Goal: Information Seeking & Learning: Learn about a topic

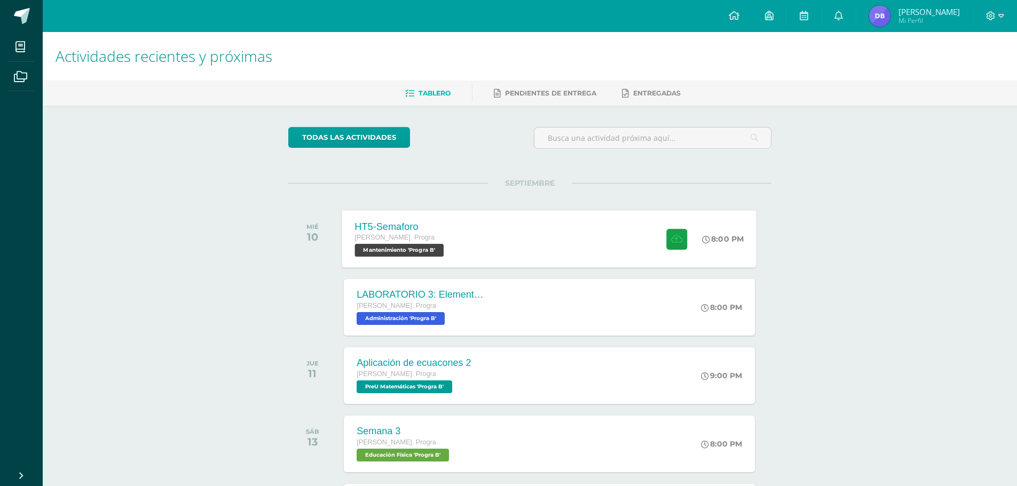
click at [575, 256] on div "HT5-Semaforo Quinto Bach. Progra Mantenimiento 'Progra B' 8:00 PM HT5-Semaforo …" at bounding box center [549, 238] width 415 height 57
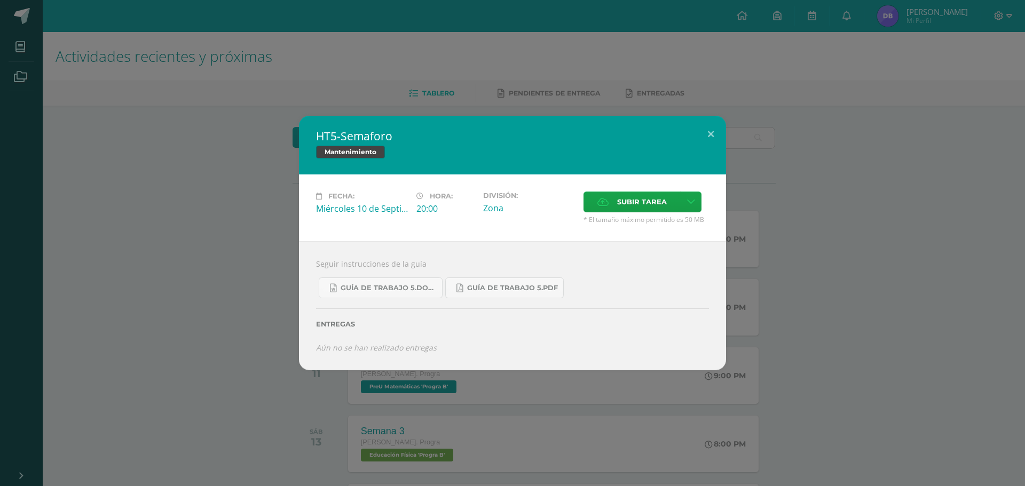
click at [791, 239] on div "HT5-Semaforo Mantenimiento Fecha: Miércoles 10 de Septiembre Hora: 20:00 Divisi…" at bounding box center [512, 243] width 1017 height 254
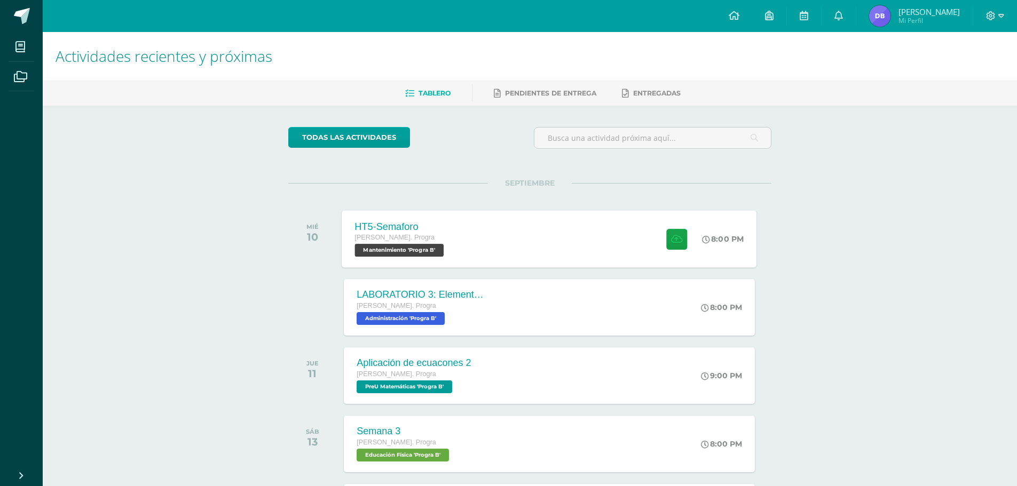
click at [513, 262] on div "HT5-Semaforo Quinto Bach. Progra Mantenimiento 'Progra B' 8:00 PM HT5-Semaforo …" at bounding box center [549, 238] width 415 height 57
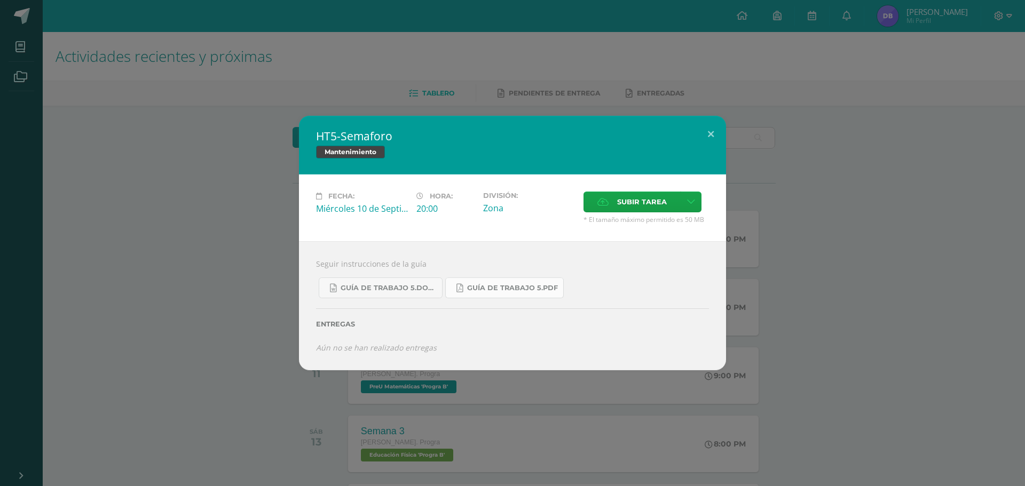
click at [488, 282] on link "Guía de trabajo 5.pdf" at bounding box center [504, 288] width 119 height 21
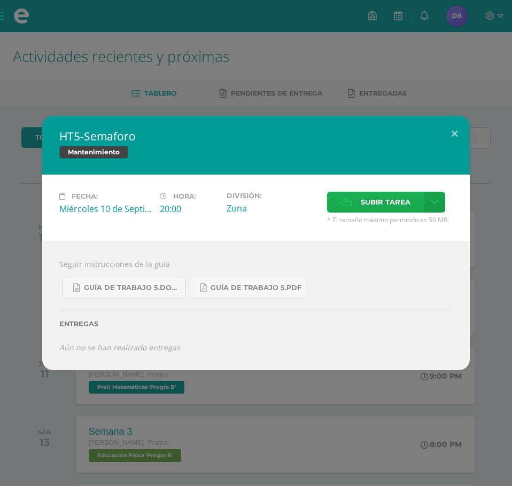
click at [374, 207] on span "Subir tarea" at bounding box center [385, 202] width 50 height 20
click at [0, 0] on input "Subir tarea" at bounding box center [0, 0] width 0 height 0
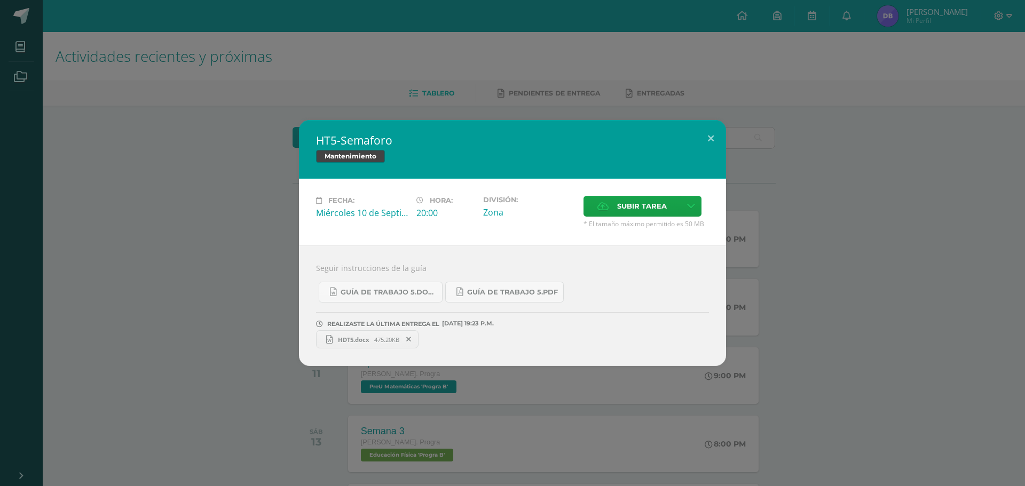
click at [930, 169] on div "HT5-Semaforo Mantenimiento Fecha: Miércoles 10 de Septiembre Hora: 20:00 Divisi…" at bounding box center [512, 243] width 1017 height 246
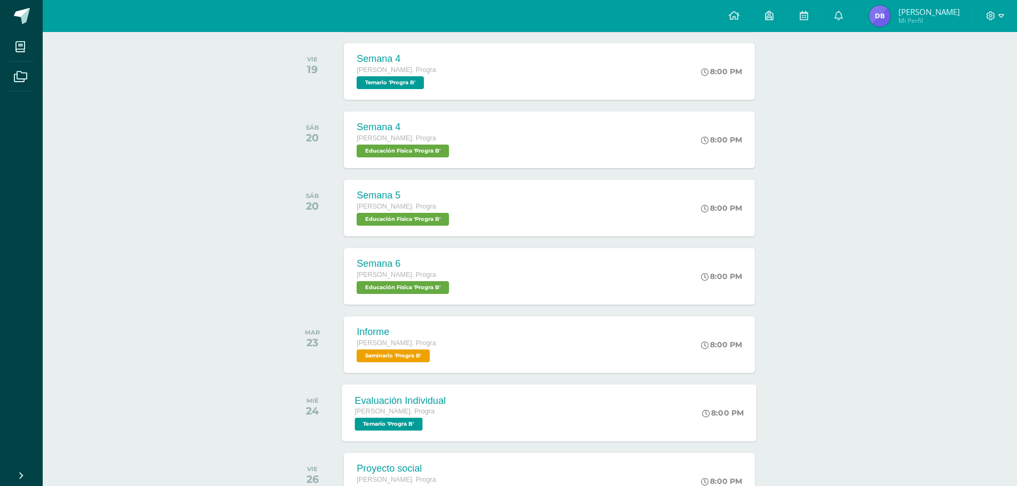
scroll to position [440, 0]
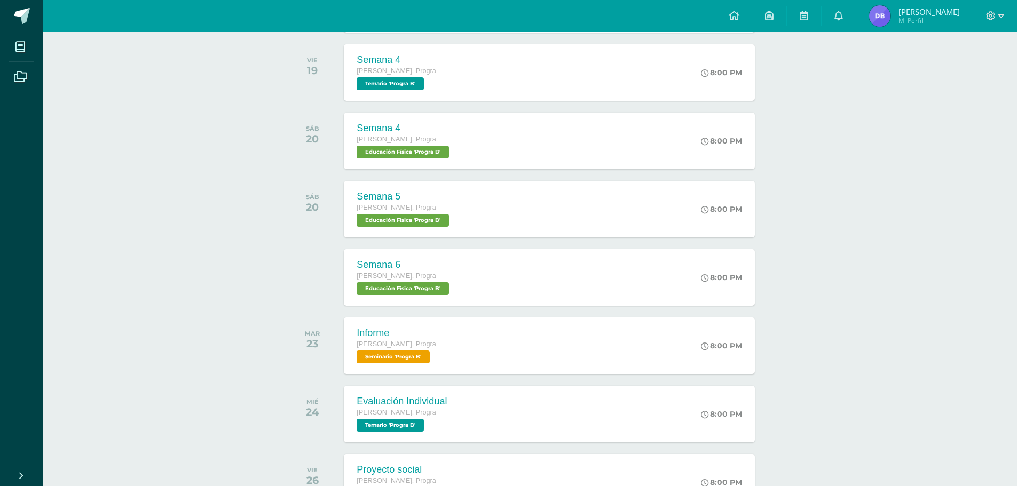
click at [883, 14] on img at bounding box center [879, 15] width 21 height 21
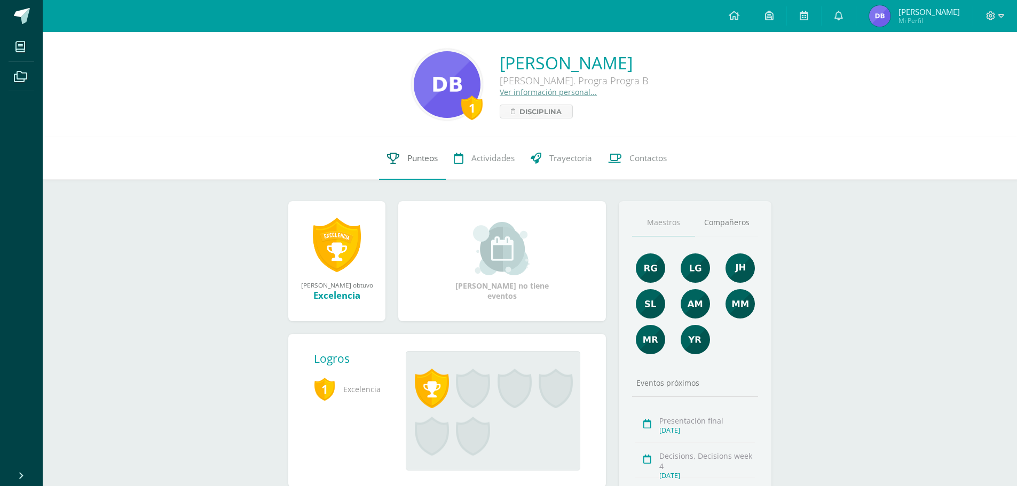
click at [398, 162] on link "Punteos" at bounding box center [412, 158] width 67 height 43
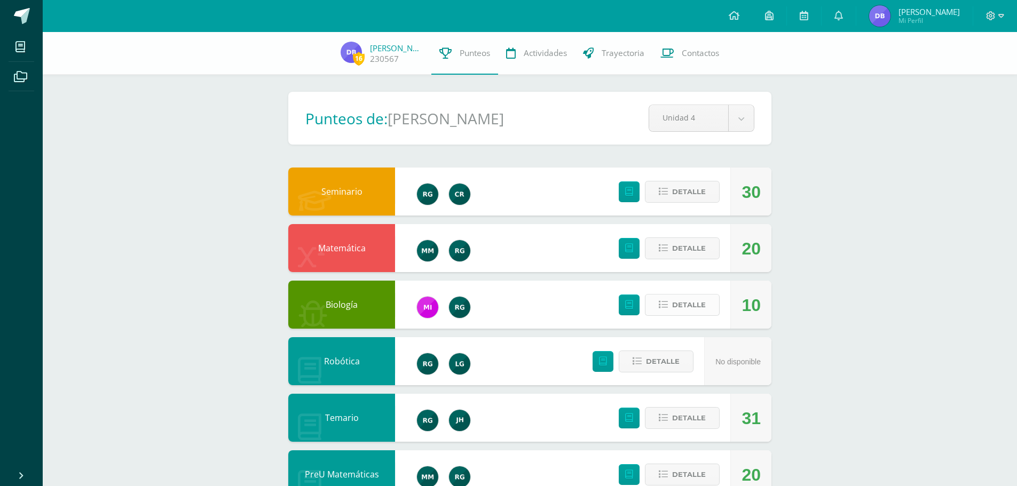
click at [709, 309] on button "Detalle" at bounding box center [682, 305] width 75 height 22
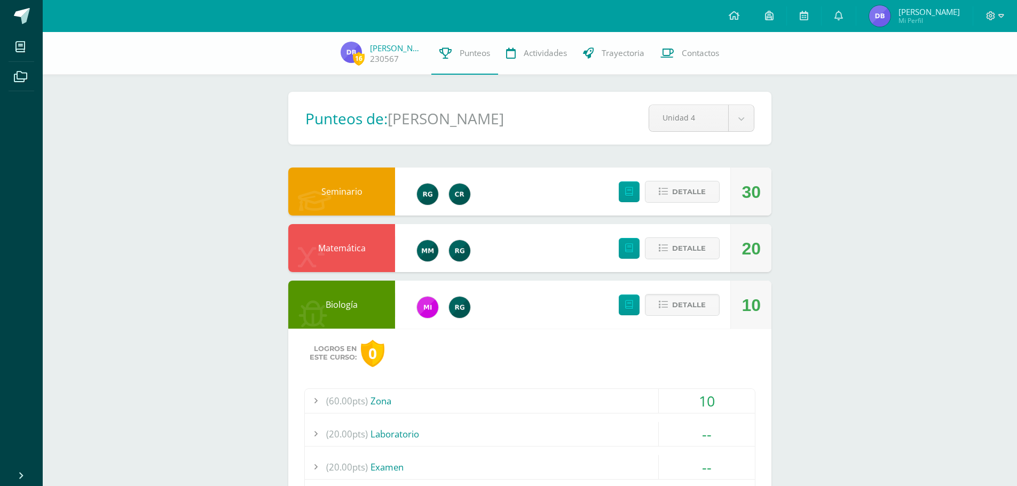
click at [441, 404] on div "(60.00pts) Zona" at bounding box center [530, 401] width 450 height 24
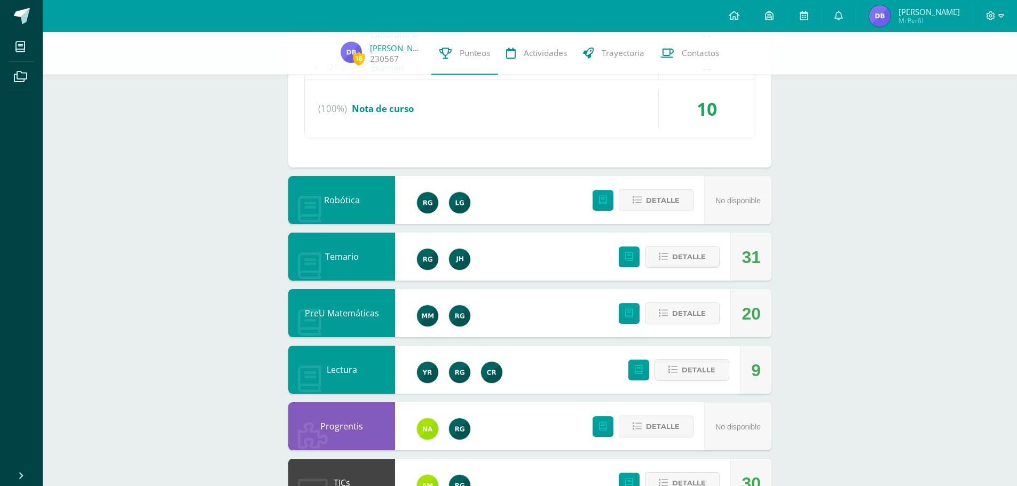
scroll to position [481, 0]
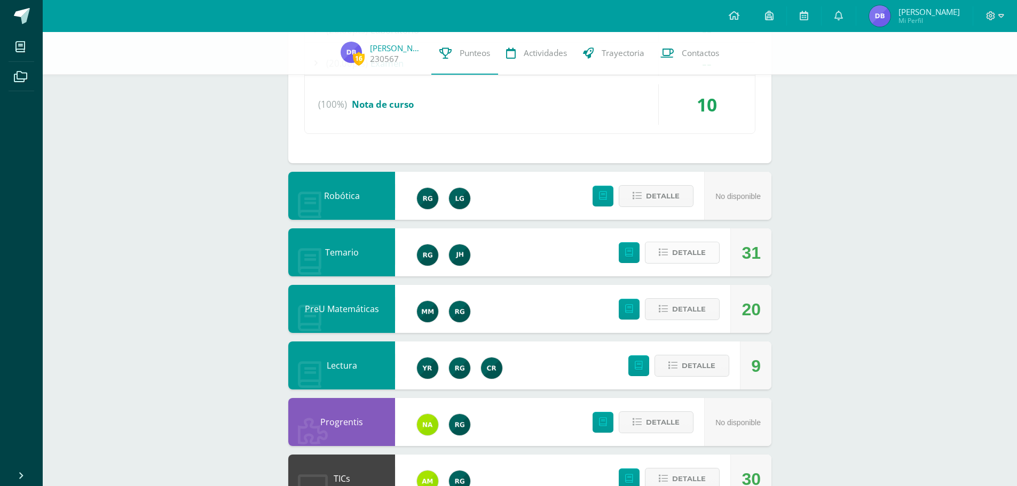
click at [702, 249] on span "Detalle" at bounding box center [689, 253] width 34 height 20
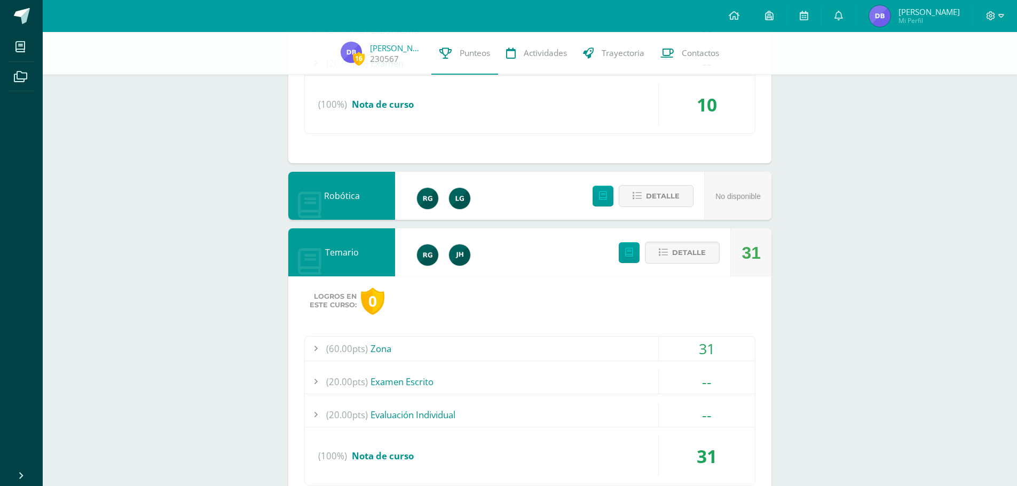
click at [637, 349] on div "(60.00pts) Zona" at bounding box center [530, 349] width 450 height 24
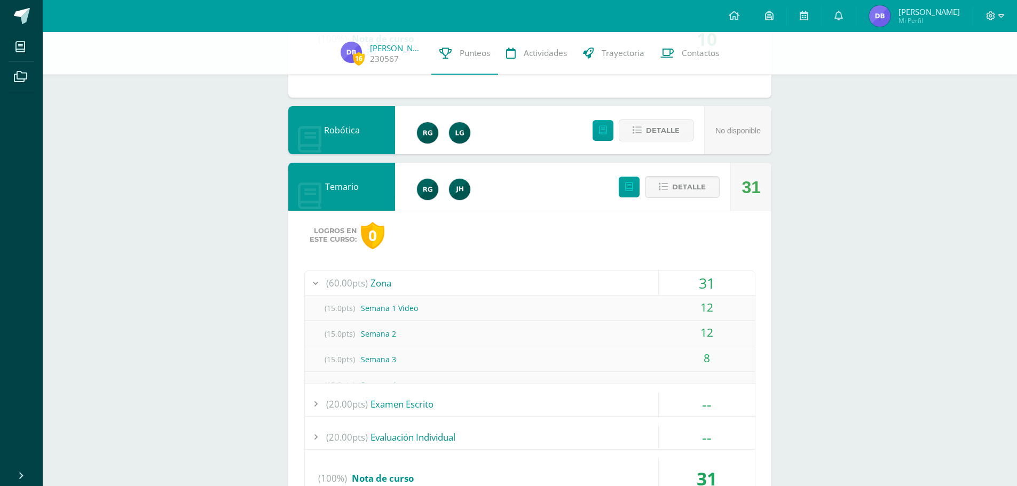
scroll to position [480, 0]
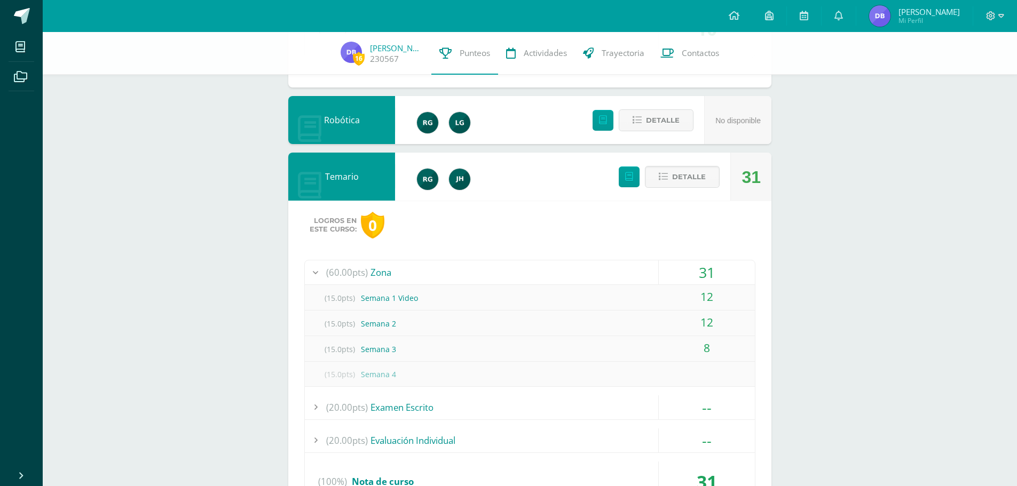
click at [344, 346] on span "(15.0pts)" at bounding box center [339, 349] width 43 height 24
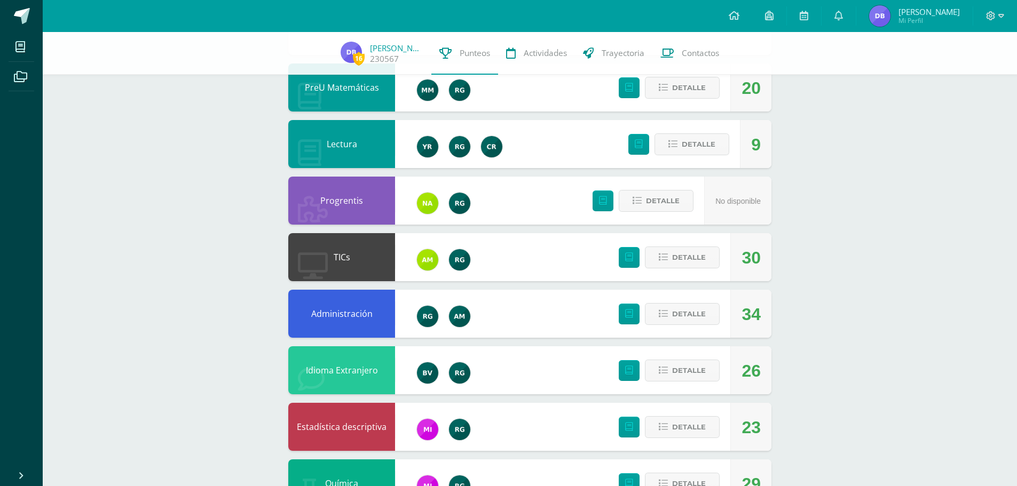
scroll to position [957, 0]
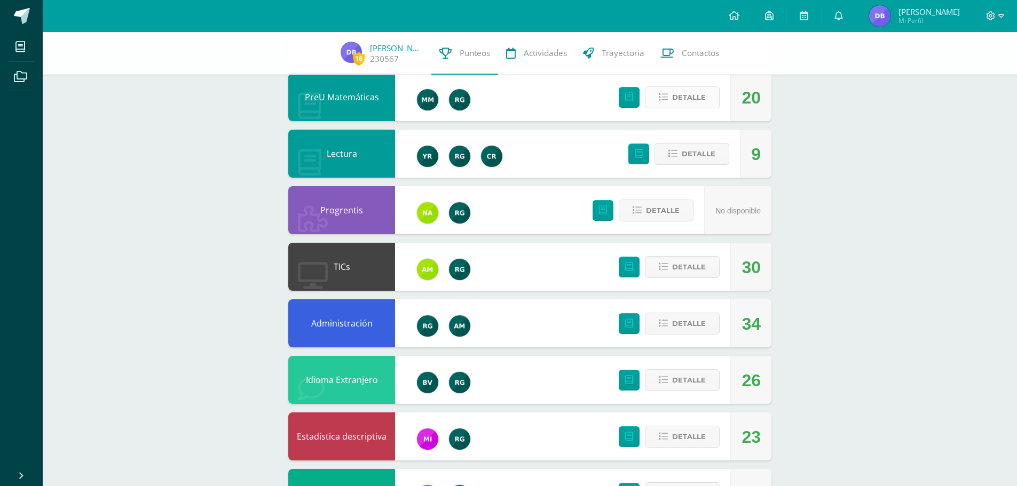
click at [657, 101] on button "Detalle" at bounding box center [682, 98] width 75 height 22
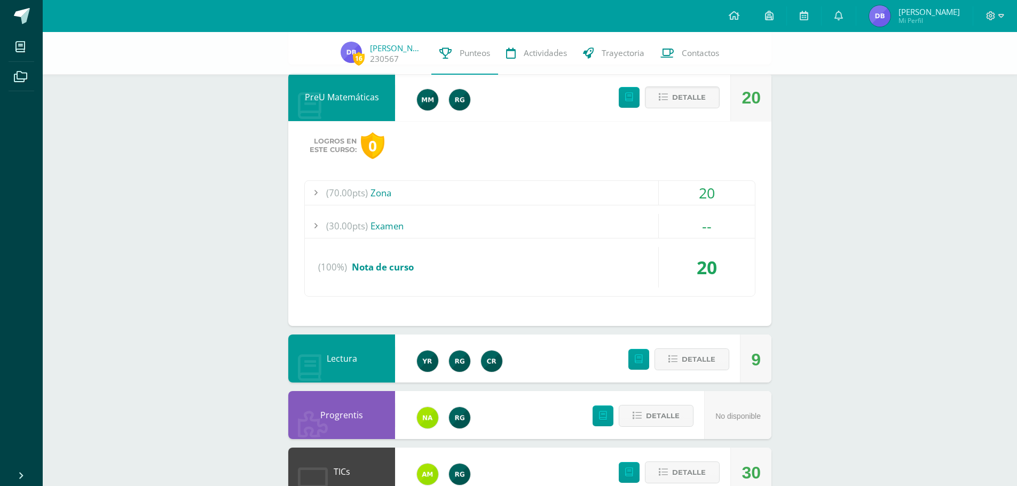
click at [579, 199] on div "(70.00pts) Zona" at bounding box center [530, 193] width 450 height 24
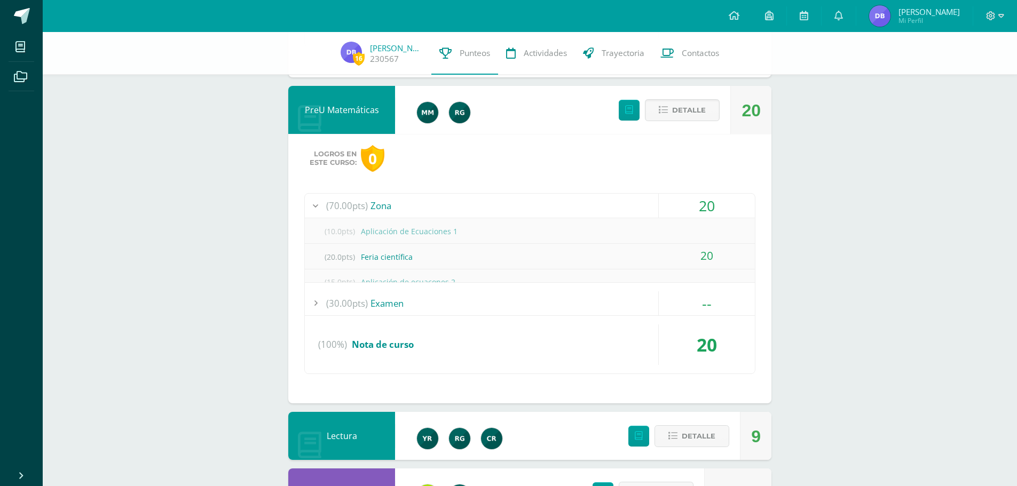
scroll to position [855, 0]
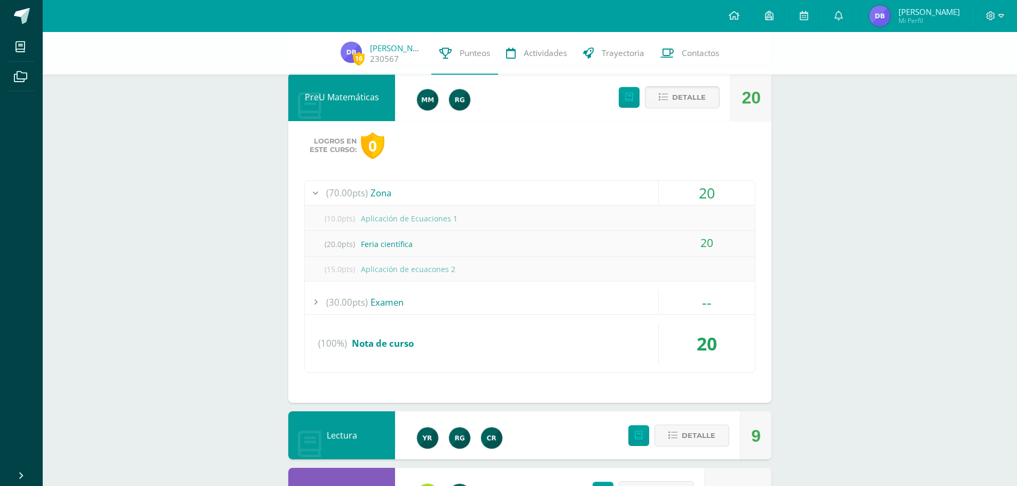
click at [674, 107] on span "Detalle" at bounding box center [689, 98] width 34 height 20
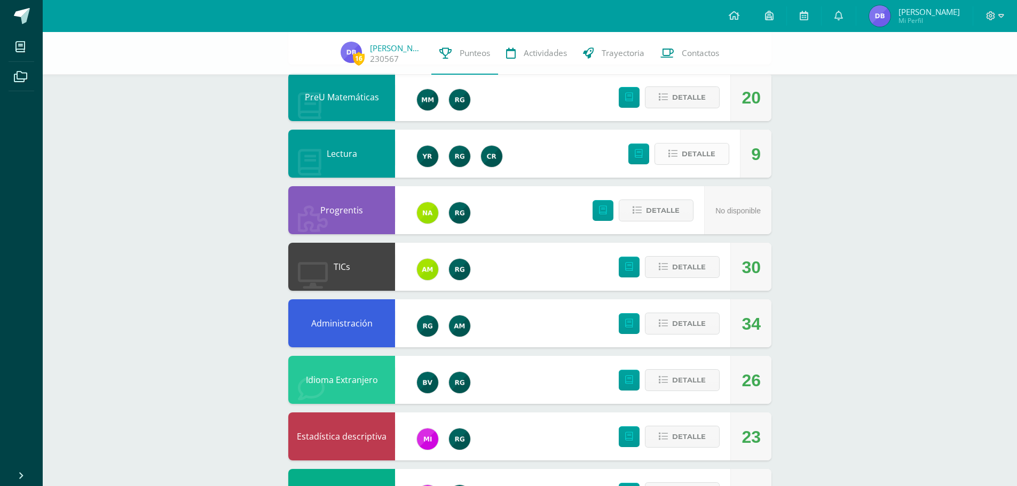
click at [716, 163] on span "Detalle" at bounding box center [699, 154] width 34 height 20
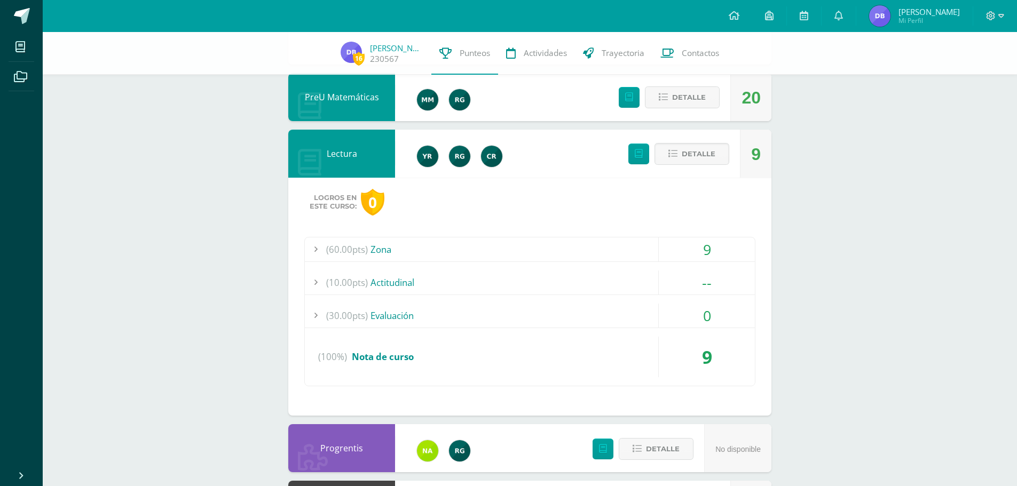
click at [602, 241] on div "(60.00pts) Zona" at bounding box center [530, 250] width 450 height 24
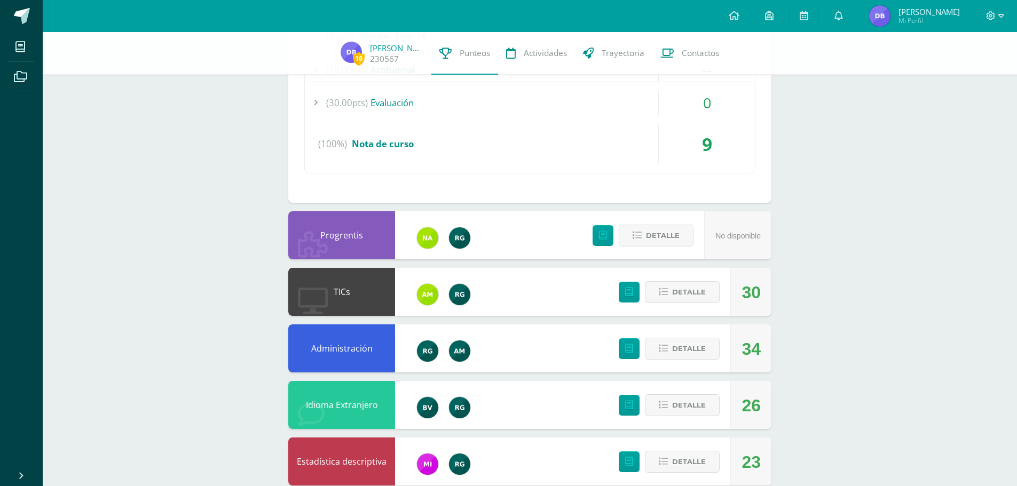
scroll to position [1228, 0]
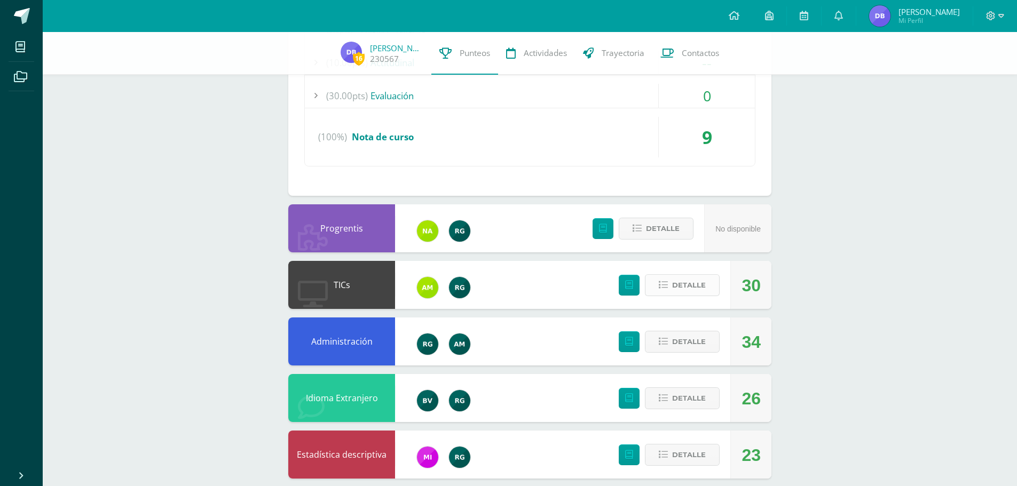
click at [663, 294] on button "Detalle" at bounding box center [682, 285] width 75 height 22
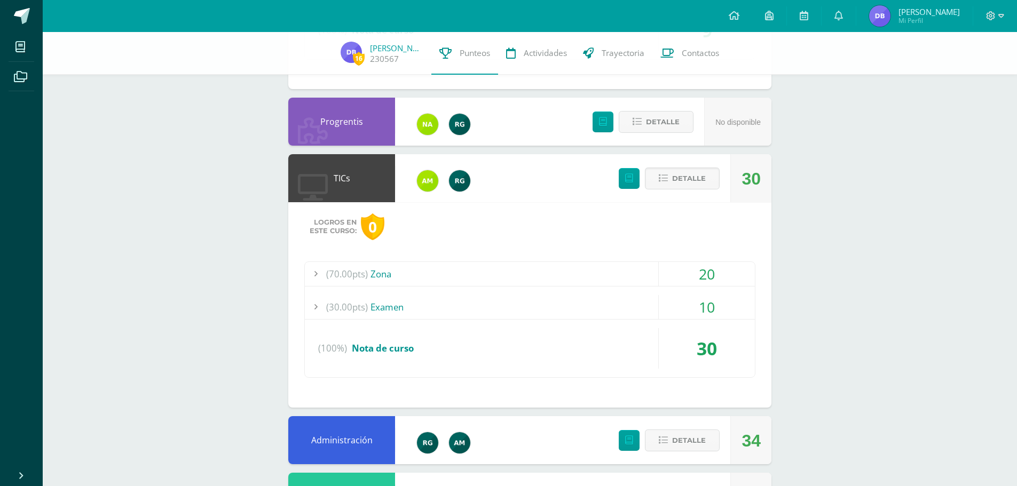
click at [433, 265] on div "(70.00pts) Zona" at bounding box center [530, 274] width 450 height 24
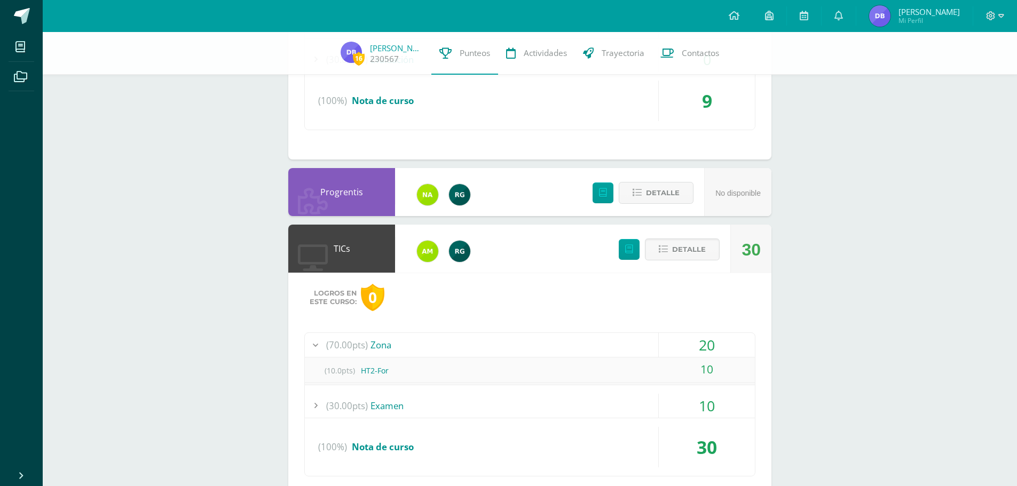
scroll to position [1182, 0]
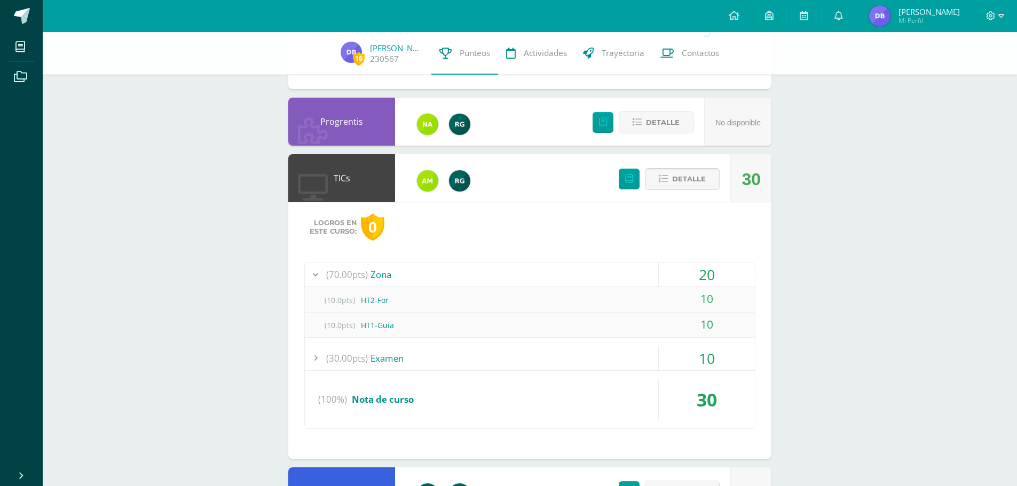
click at [674, 175] on span "Detalle" at bounding box center [689, 179] width 34 height 20
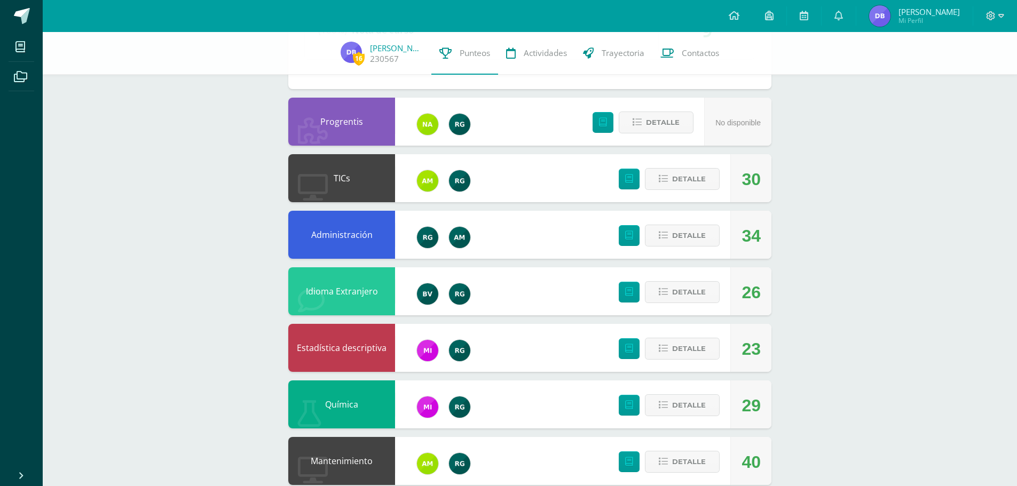
click at [678, 191] on div "Detalle" at bounding box center [667, 178] width 128 height 48
click at [684, 174] on span "Detalle" at bounding box center [689, 179] width 34 height 20
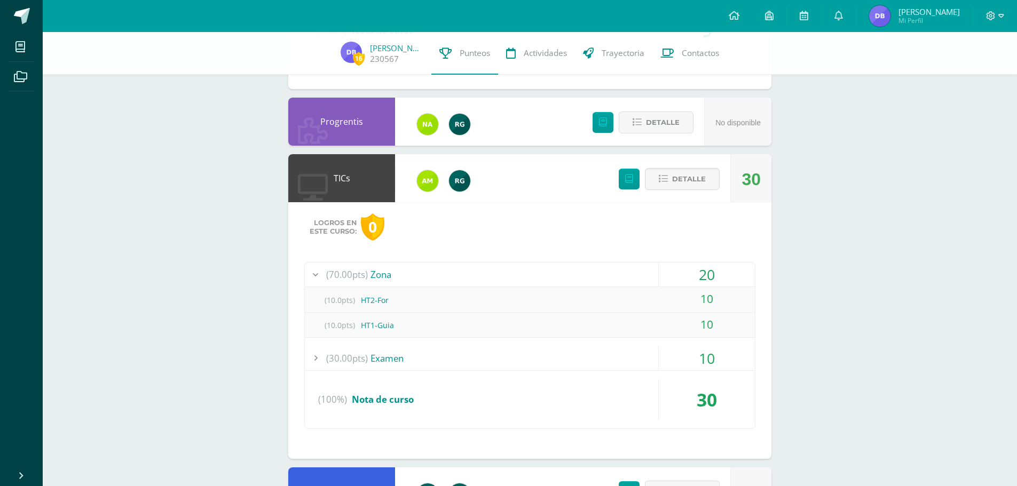
click at [489, 360] on div "(30.00pts) Examen" at bounding box center [530, 359] width 450 height 24
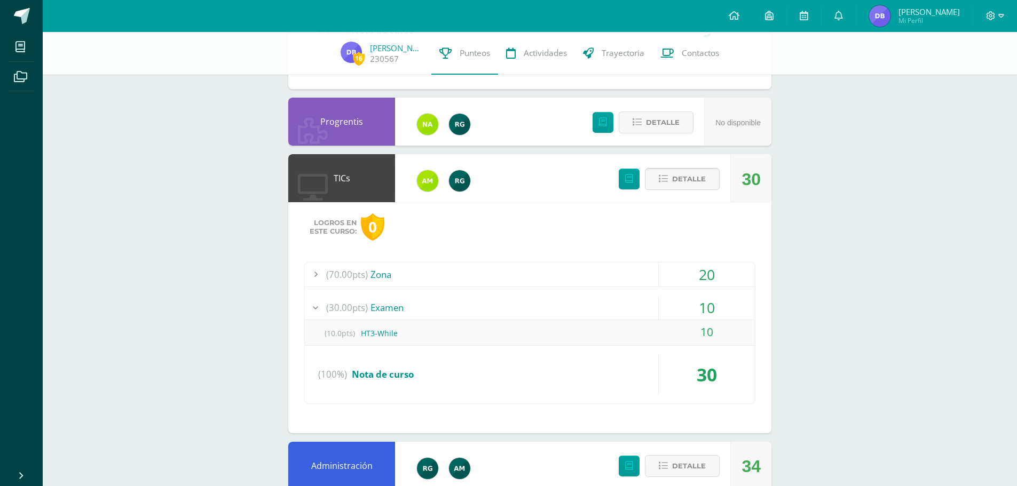
click at [674, 184] on span "Detalle" at bounding box center [689, 179] width 34 height 20
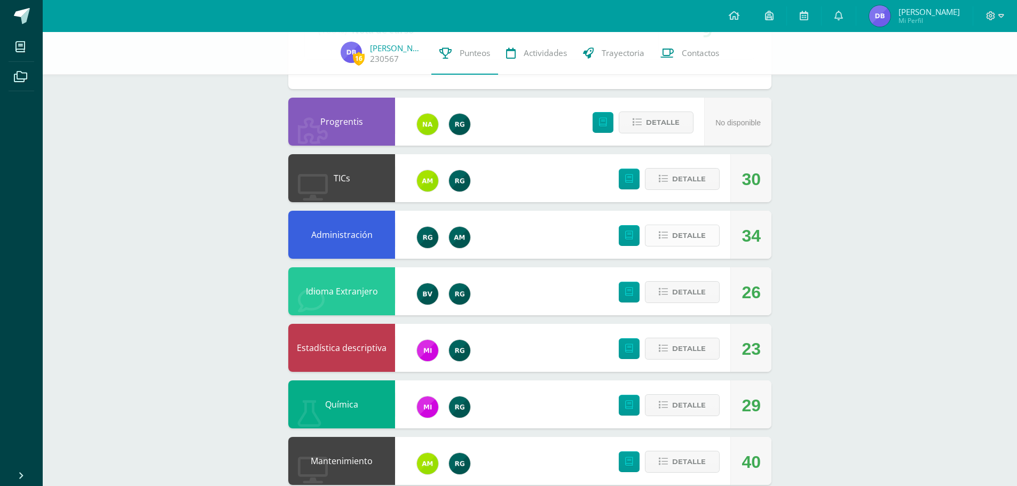
click at [677, 238] on span "Detalle" at bounding box center [689, 236] width 34 height 20
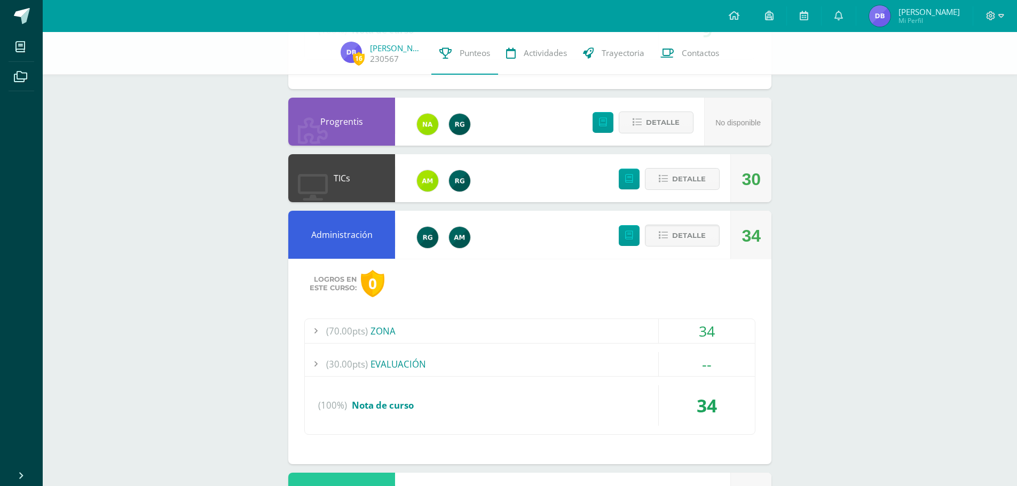
click at [452, 334] on div "(70.00pts) ZONA" at bounding box center [530, 331] width 450 height 24
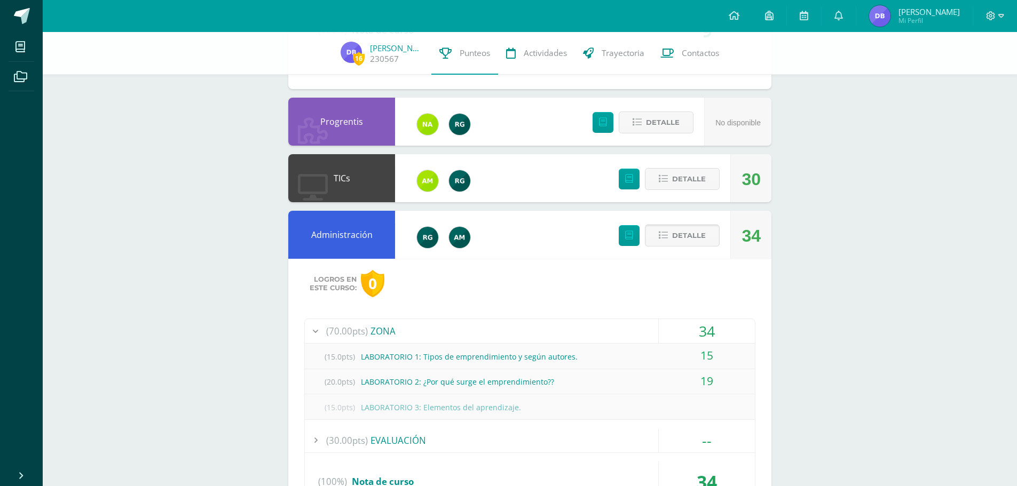
click at [688, 244] on span "Detalle" at bounding box center [689, 236] width 34 height 20
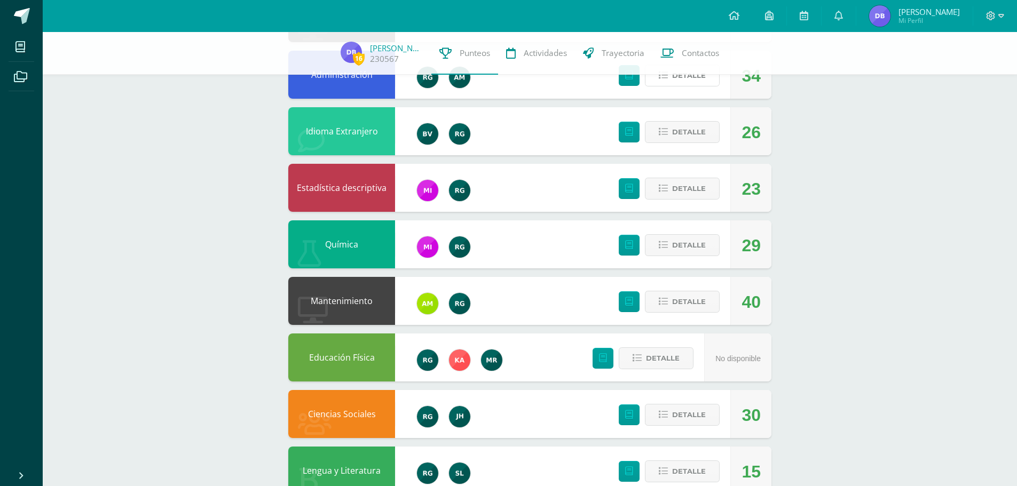
scroll to position [1372, 0]
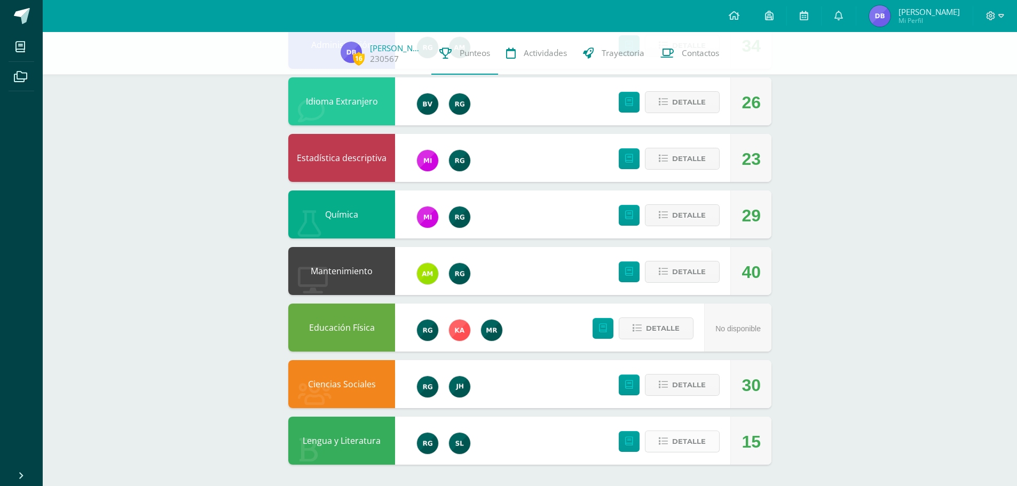
click at [704, 441] on span "Detalle" at bounding box center [689, 442] width 34 height 20
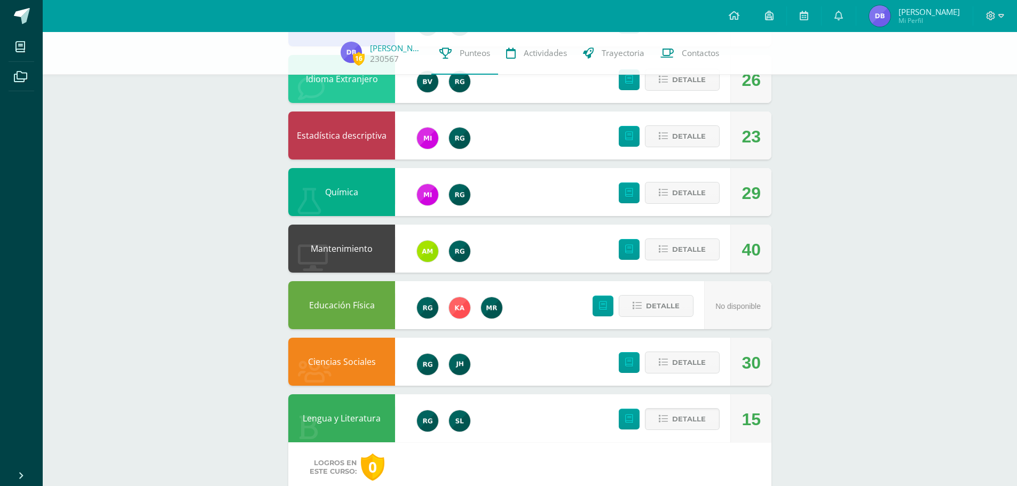
scroll to position [1532, 0]
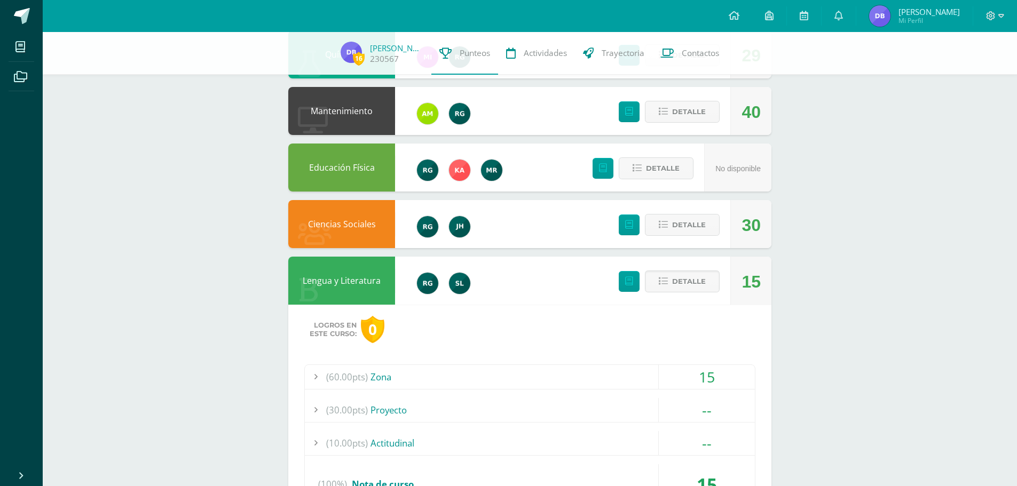
drag, startPoint x: 448, startPoint y: 461, endPoint x: 359, endPoint y: 375, distance: 123.9
click at [359, 375] on span "(60.00pts)" at bounding box center [347, 377] width 42 height 24
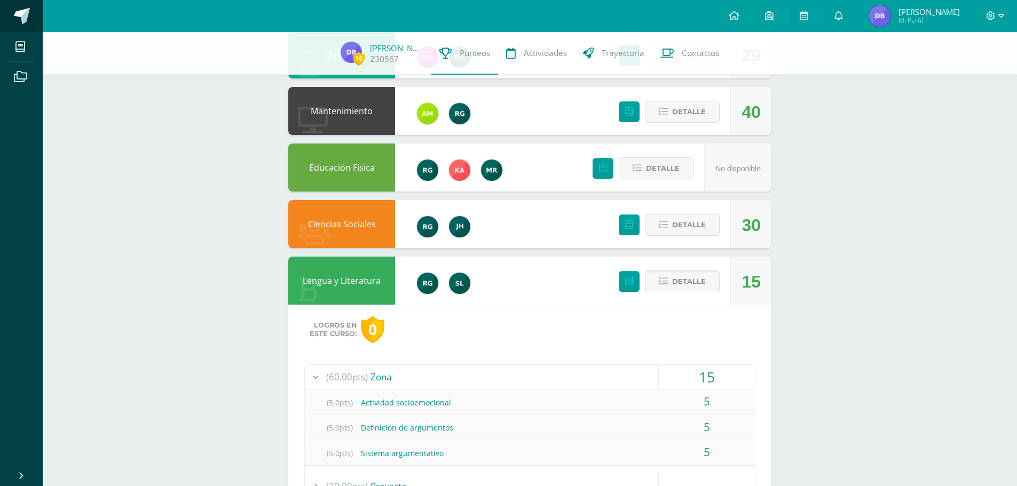
click at [15, 15] on span at bounding box center [22, 16] width 16 height 16
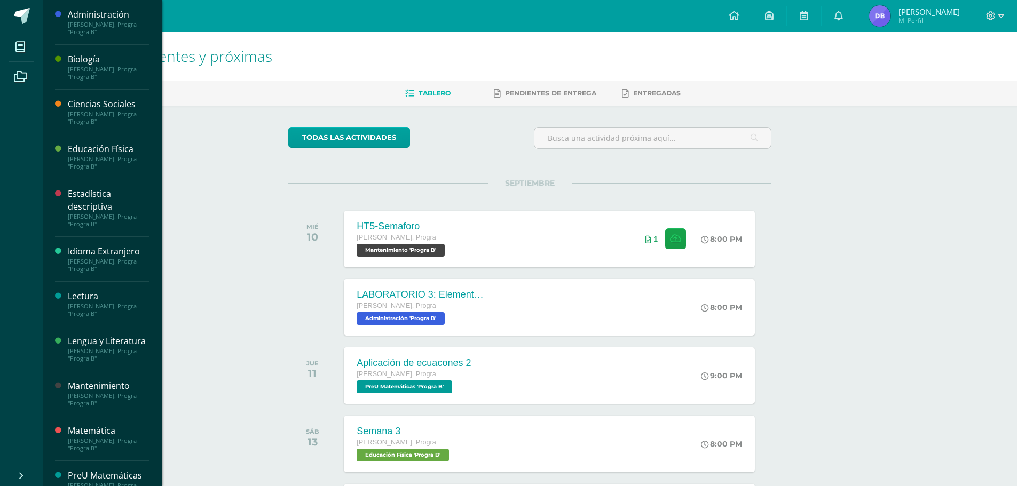
click at [104, 72] on div "[PERSON_NAME]. Progra "Progra B"" at bounding box center [108, 73] width 81 height 15
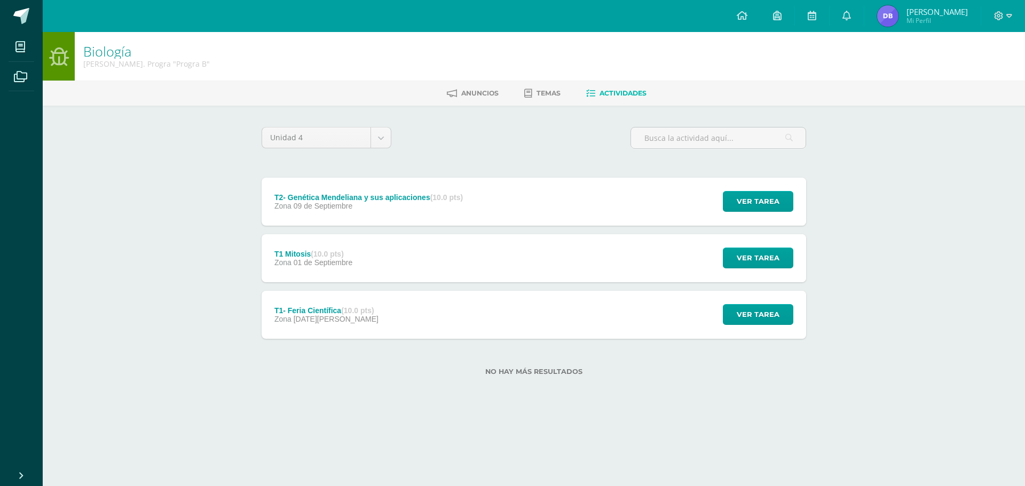
click at [343, 193] on div "T2- Genética Mendeliana y sus aplicaciones (10.0 pts)" at bounding box center [368, 197] width 188 height 9
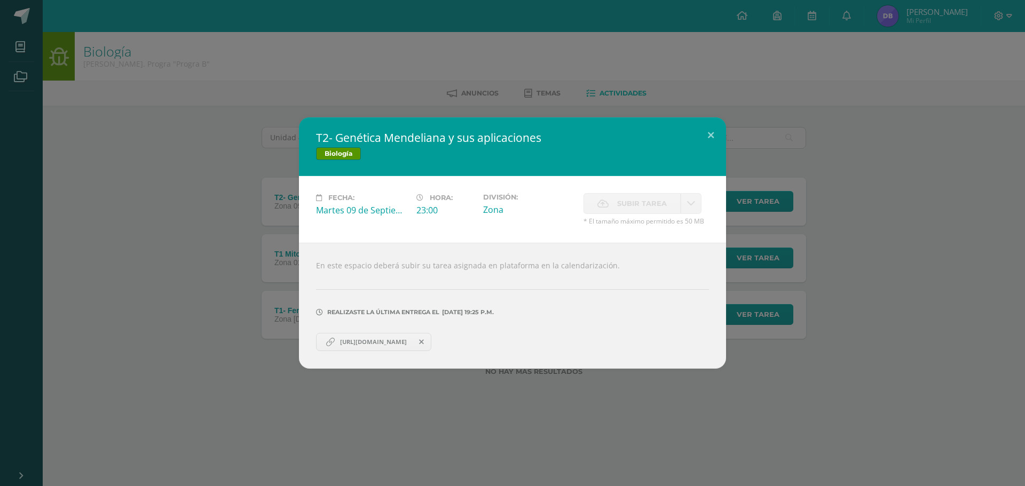
click at [252, 197] on div "T2- Genética Mendeliana y sus aplicaciones Biología Fecha: Martes 09 de Septiem…" at bounding box center [512, 243] width 1017 height 252
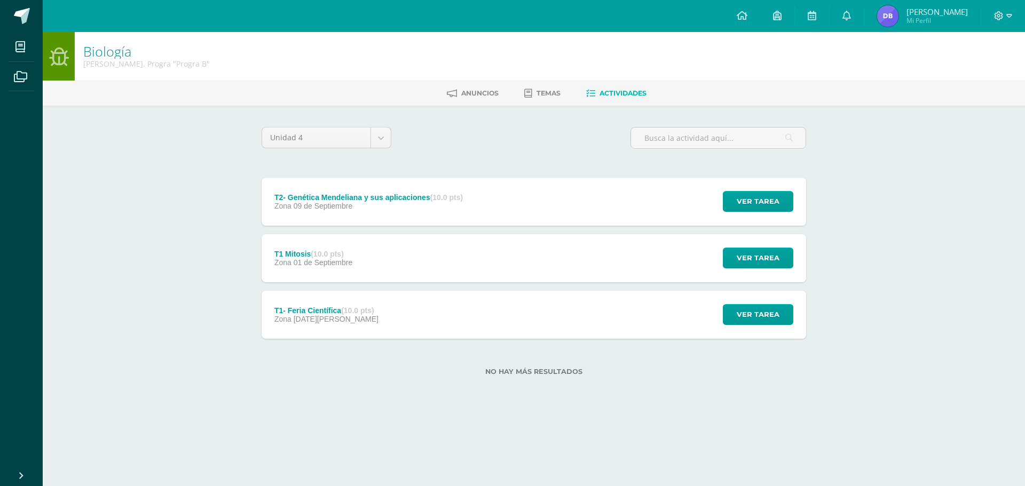
click at [403, 259] on div "T1 Mitosis (10.0 pts) Zona 01 de Septiembre Ver tarea T1 Mitosis Biología Carga…" at bounding box center [534, 258] width 545 height 48
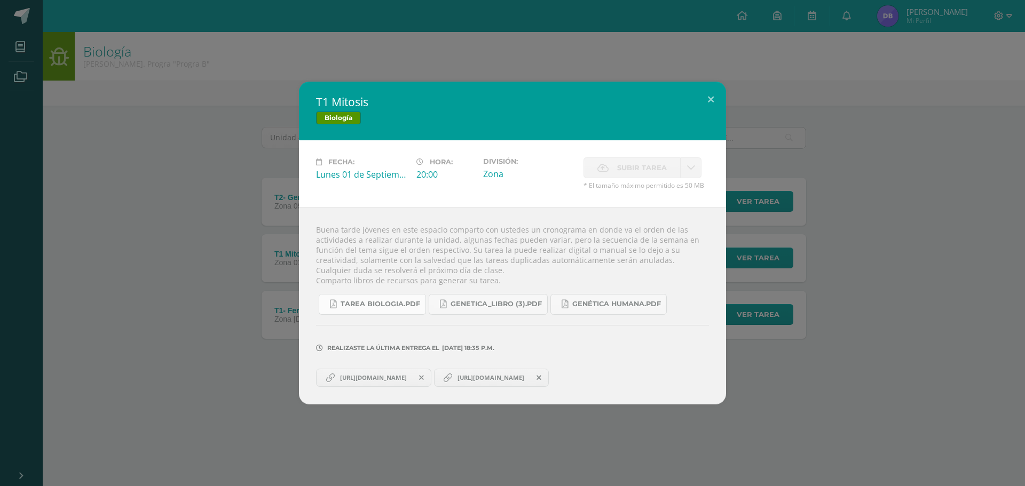
click at [387, 303] on span "Tarea biologia.pdf" at bounding box center [381, 304] width 80 height 9
click at [363, 381] on span "[URL][DOMAIN_NAME]" at bounding box center [373, 378] width 77 height 9
drag, startPoint x: 867, startPoint y: 153, endPoint x: 872, endPoint y: 116, distance: 37.2
click at [869, 147] on div "T1 Mitosis Biología Fecha: Lunes 01 de Septiembre Hora: 20:00 División: Zona Su…" at bounding box center [512, 243] width 1017 height 323
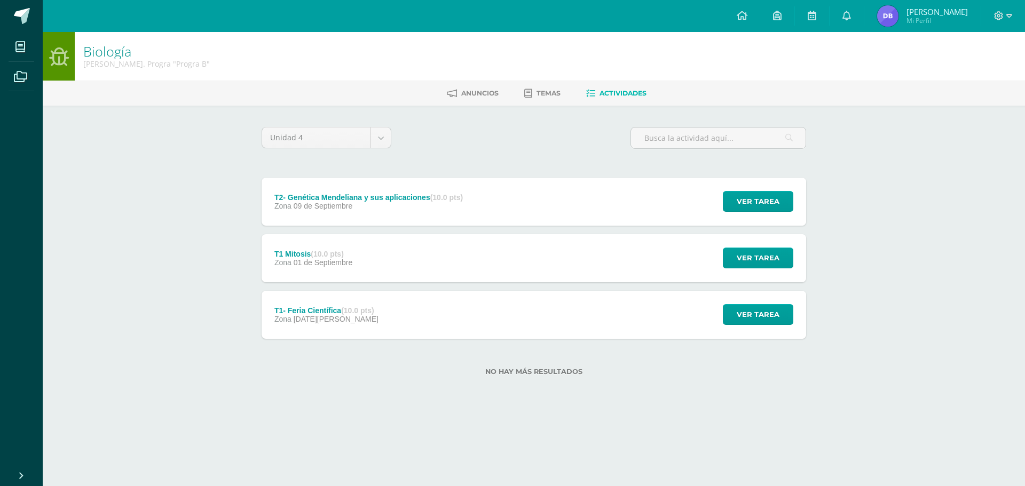
click at [912, 10] on span "Diego Enrique Mi Perfil" at bounding box center [922, 15] width 95 height 21
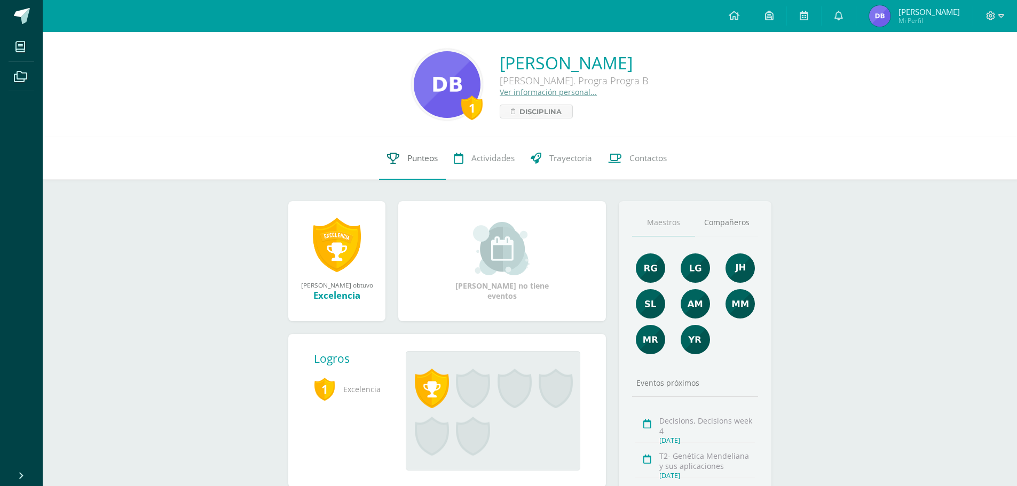
click at [396, 169] on link "Punteos" at bounding box center [412, 158] width 67 height 43
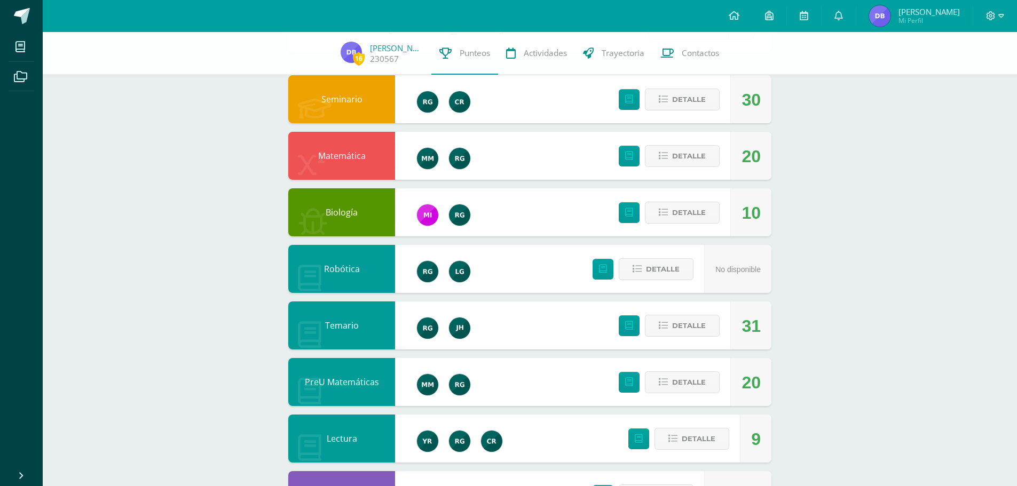
scroll to position [107, 0]
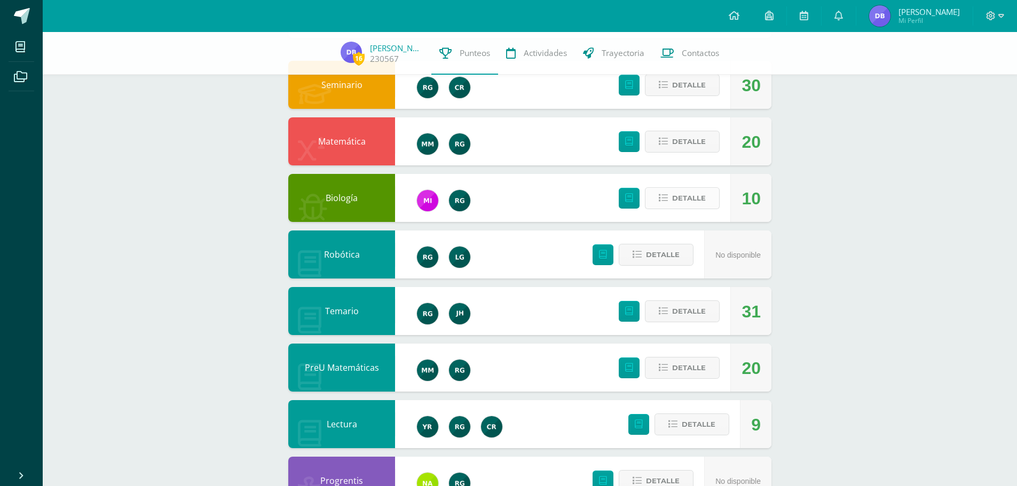
click at [695, 202] on span "Detalle" at bounding box center [689, 198] width 34 height 20
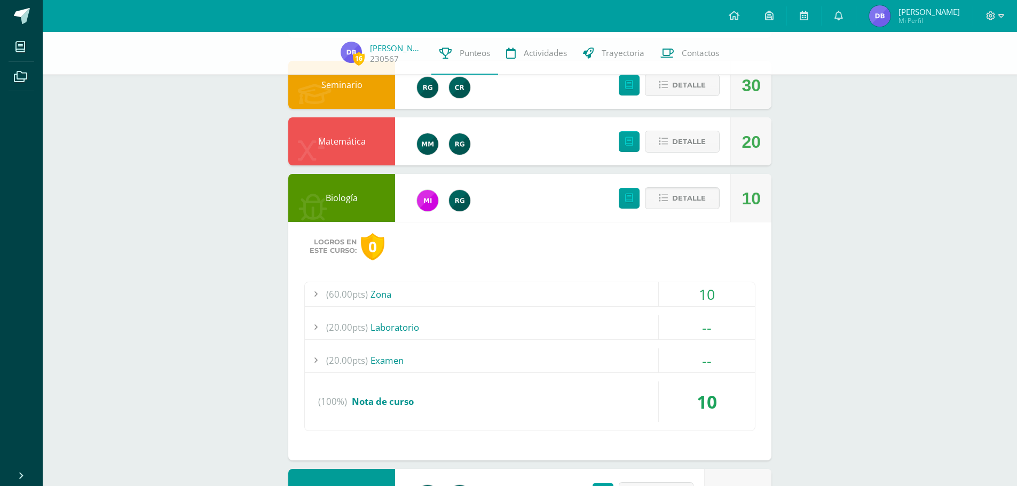
click at [465, 302] on div "(60.00pts) Zona" at bounding box center [530, 294] width 450 height 24
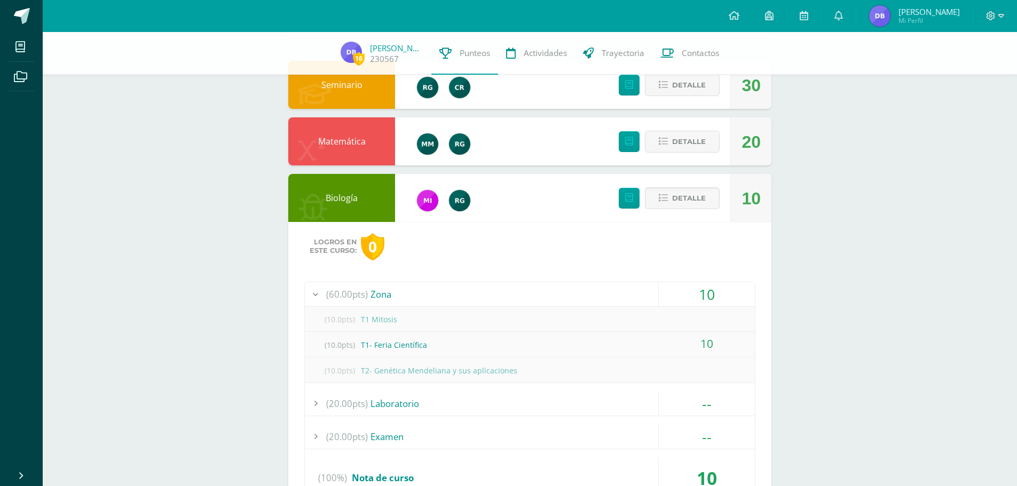
click at [458, 374] on div "(10.0pts) T2- Genética Mendeliana y sus aplicaciones" at bounding box center [530, 371] width 450 height 24
click at [612, 360] on div "(10.0pts) T2- Genética Mendeliana y sus aplicaciones" at bounding box center [530, 371] width 450 height 24
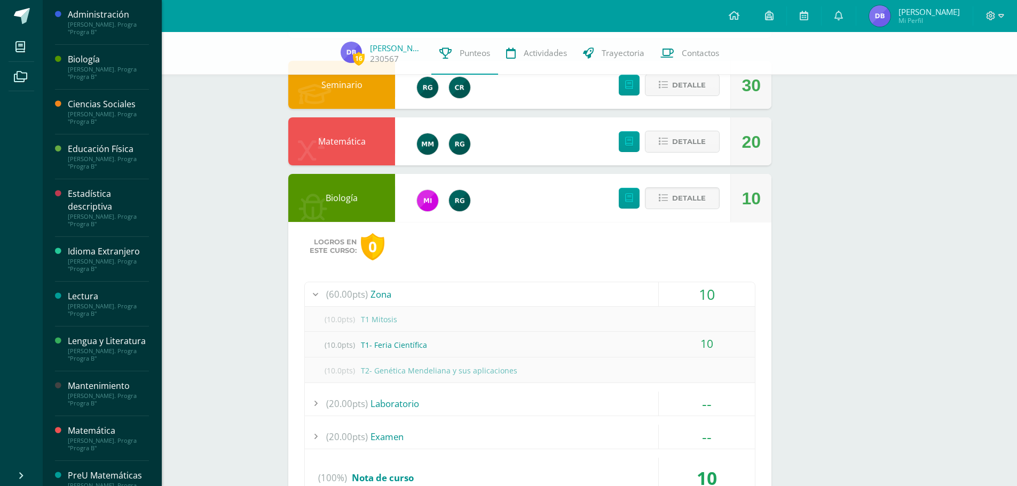
click at [106, 66] on div "[PERSON_NAME]. Progra "Progra B"" at bounding box center [108, 73] width 81 height 15
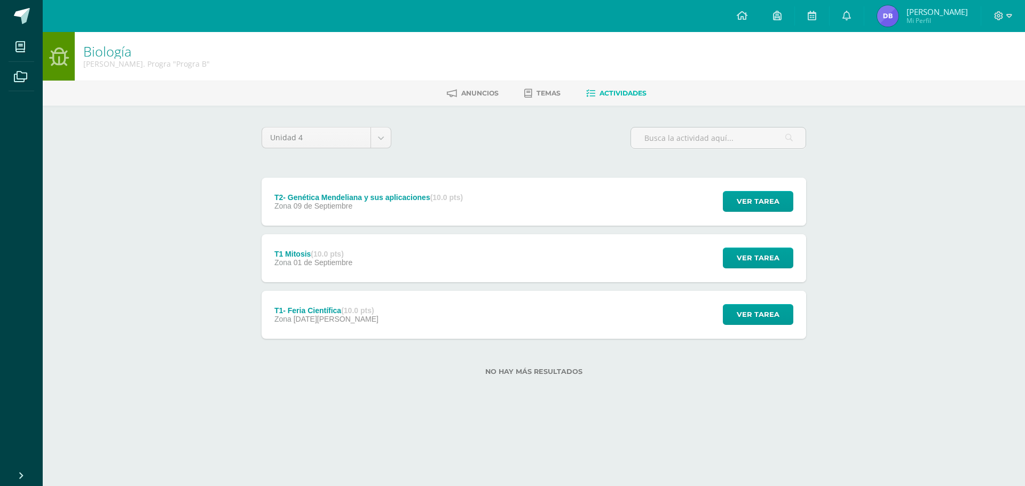
click at [362, 198] on div "T2- Genética Mendeliana y sus aplicaciones (10.0 pts)" at bounding box center [368, 197] width 188 height 9
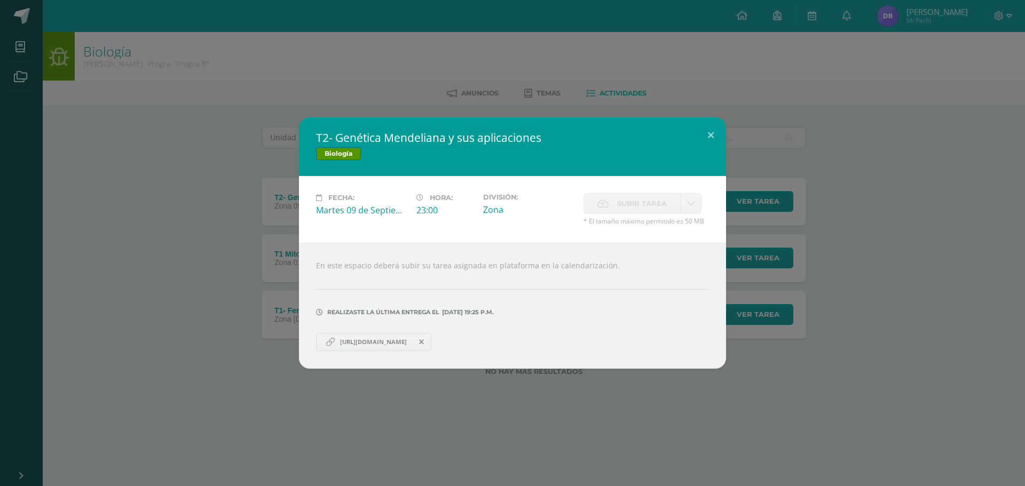
click at [387, 333] on div "[URL][DOMAIN_NAME]" at bounding box center [512, 341] width 393 height 21
click at [382, 343] on span "[URL][DOMAIN_NAME]" at bounding box center [373, 342] width 77 height 9
click at [285, 207] on div "T2- Genética Mendeliana y sus aplicaciones Biología Fecha: [DATE] Hora: 23:00 D…" at bounding box center [512, 243] width 1017 height 252
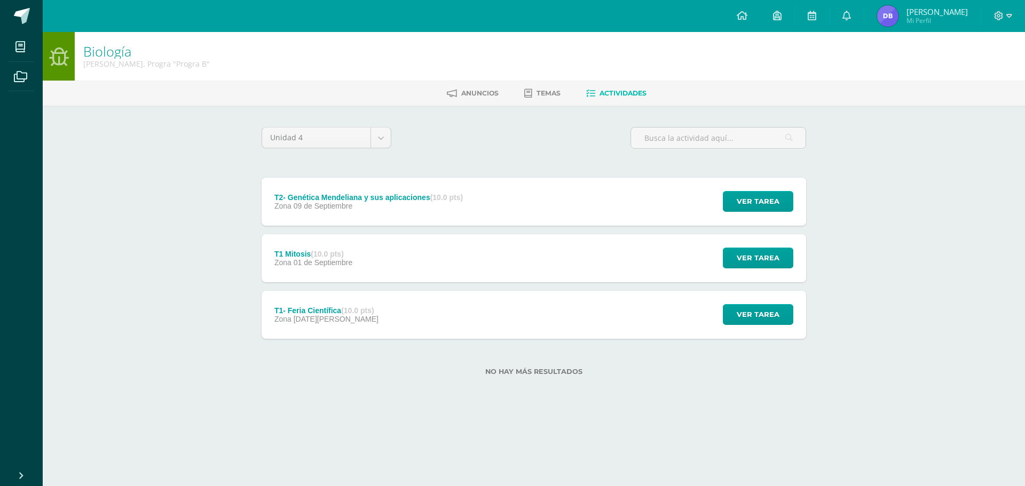
click at [356, 337] on div "T1- Feria Científica (10.0 pts) Zona [DATE][PERSON_NAME]" at bounding box center [327, 315] width 130 height 48
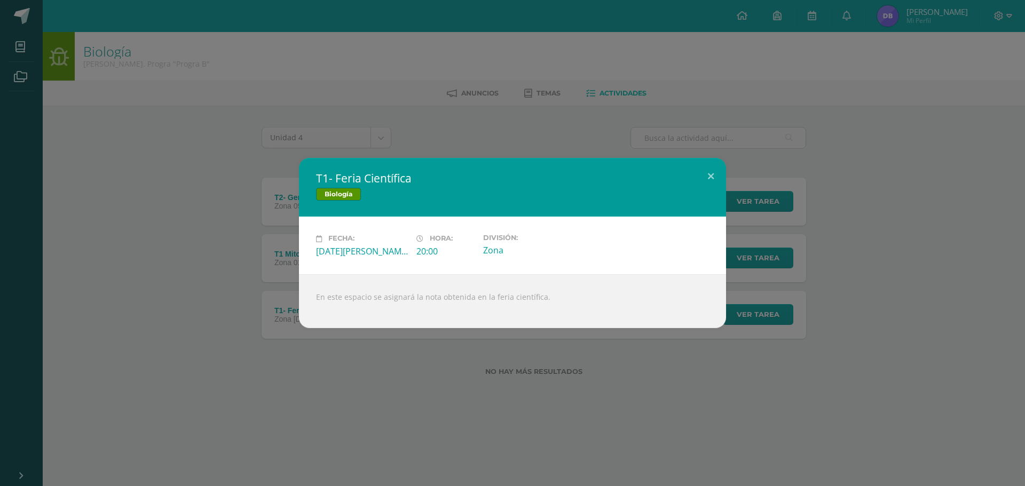
click at [224, 199] on div "T1- Feria Científica Biología Fecha: [DATE][PERSON_NAME] Hora: 20:00 División: …" at bounding box center [512, 243] width 1017 height 170
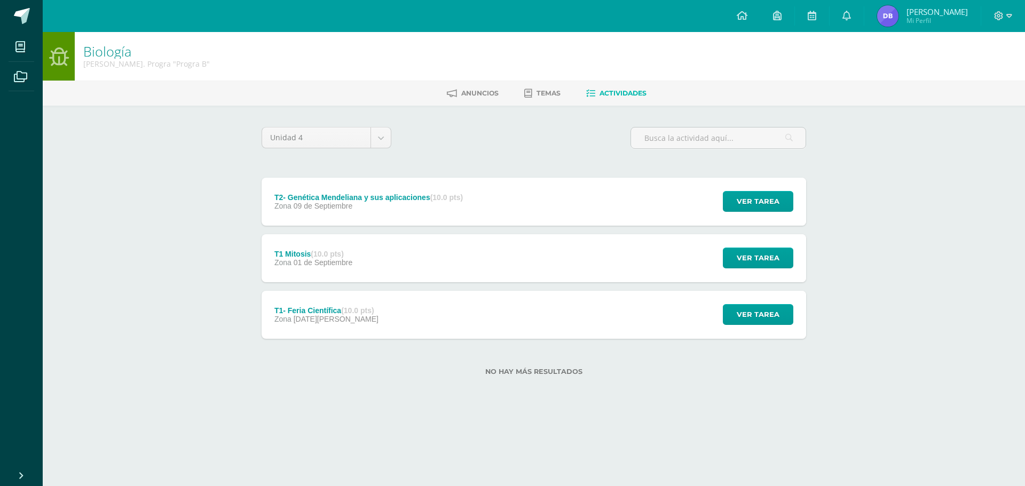
click at [335, 250] on div "Fecha: [DATE][PERSON_NAME]" at bounding box center [377, 245] width 90 height 21
click at [335, 250] on strong "(10.0 pts)" at bounding box center [327, 254] width 33 height 9
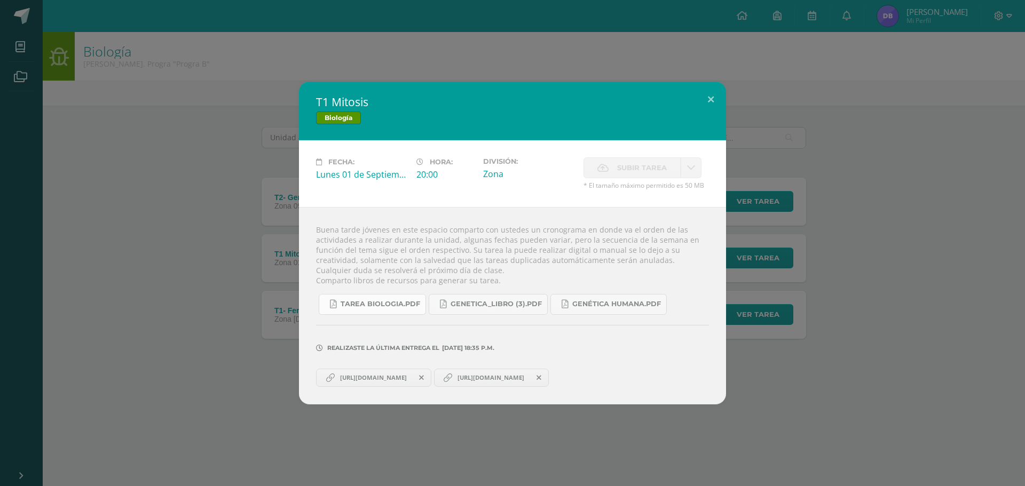
click at [348, 313] on link "Tarea biologia.pdf" at bounding box center [372, 304] width 107 height 21
click at [522, 304] on span "Genetica_LIBRO (3).pdf" at bounding box center [496, 304] width 91 height 9
click at [378, 377] on span "[URL][DOMAIN_NAME]" at bounding box center [373, 378] width 77 height 9
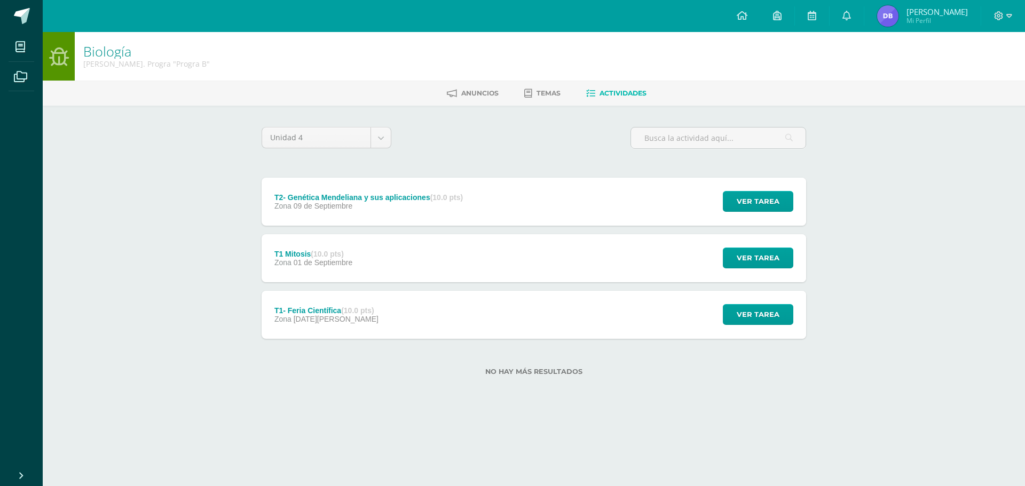
click at [349, 318] on div "Zona [DATE][PERSON_NAME]" at bounding box center [326, 319] width 104 height 9
click at [367, 195] on div "T2- Genética Mendeliana y sus aplicaciones (10.0 pts)" at bounding box center [368, 197] width 188 height 9
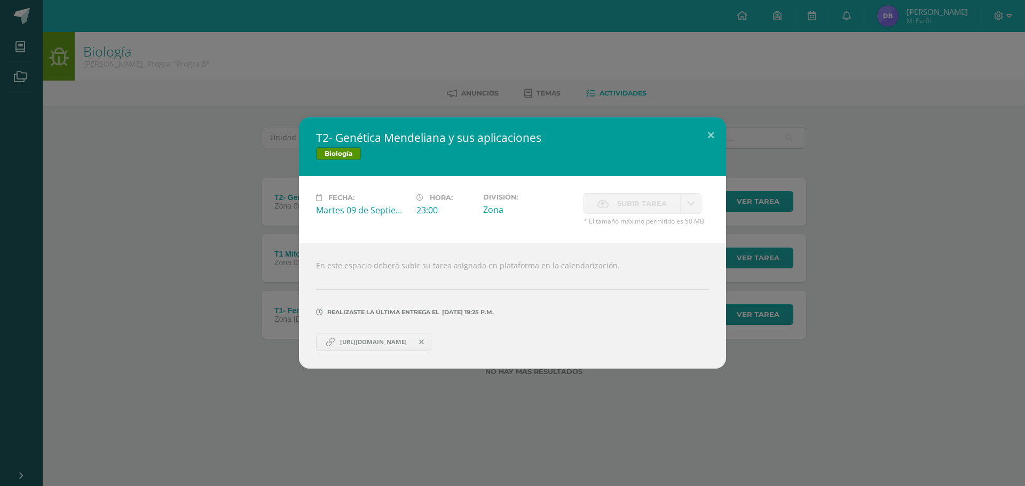
click at [361, 348] on link "[URL][DOMAIN_NAME]" at bounding box center [373, 342] width 115 height 18
